Goal: Task Accomplishment & Management: Manage account settings

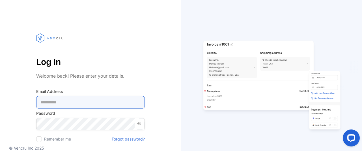
type Address-inputemail "**********"
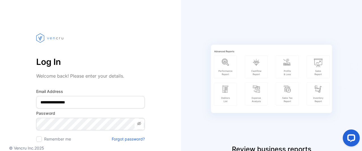
scroll to position [8, 0]
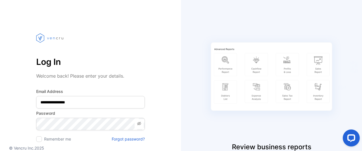
drag, startPoint x: 351, startPoint y: 44, endPoint x: 354, endPoint y: 78, distance: 34.1
click at [354, 78] on div "Review business reports Automatically calculate your sales, profits and taxes" at bounding box center [271, 95] width 181 height 162
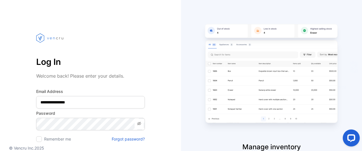
click at [138, 122] on icon at bounding box center [139, 123] width 5 height 5
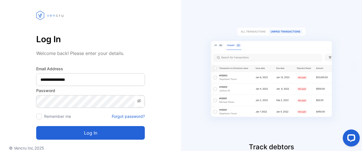
scroll to position [34, 0]
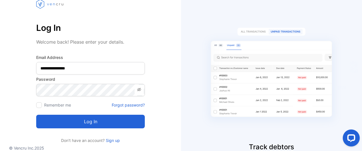
click at [88, 120] on button "Log in" at bounding box center [90, 122] width 109 height 14
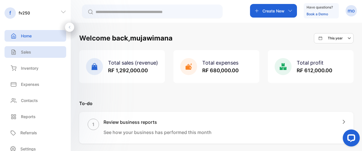
click at [36, 53] on div "Sales" at bounding box center [36, 52] width 62 height 12
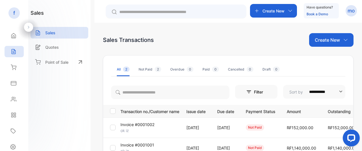
click at [234, 129] on p "[DATE]" at bounding box center [225, 128] width 17 height 6
click at [150, 126] on p "Invoice #0001002" at bounding box center [138, 124] width 34 height 6
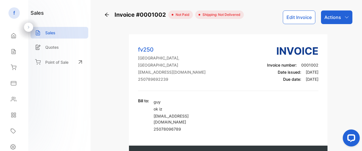
click at [180, 16] on span "not paid" at bounding box center [181, 14] width 16 height 5
